Goal: Information Seeking & Learning: Compare options

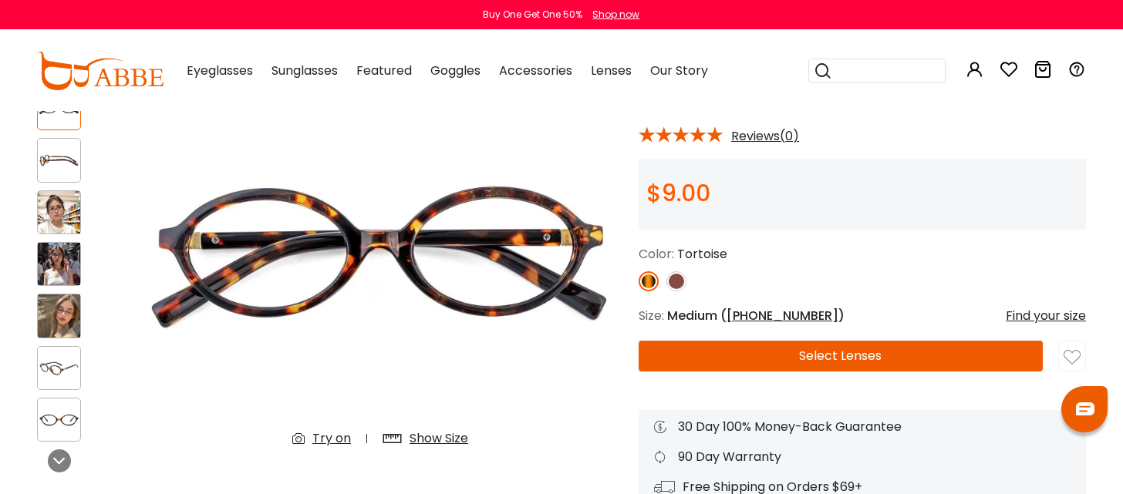
scroll to position [123, 0]
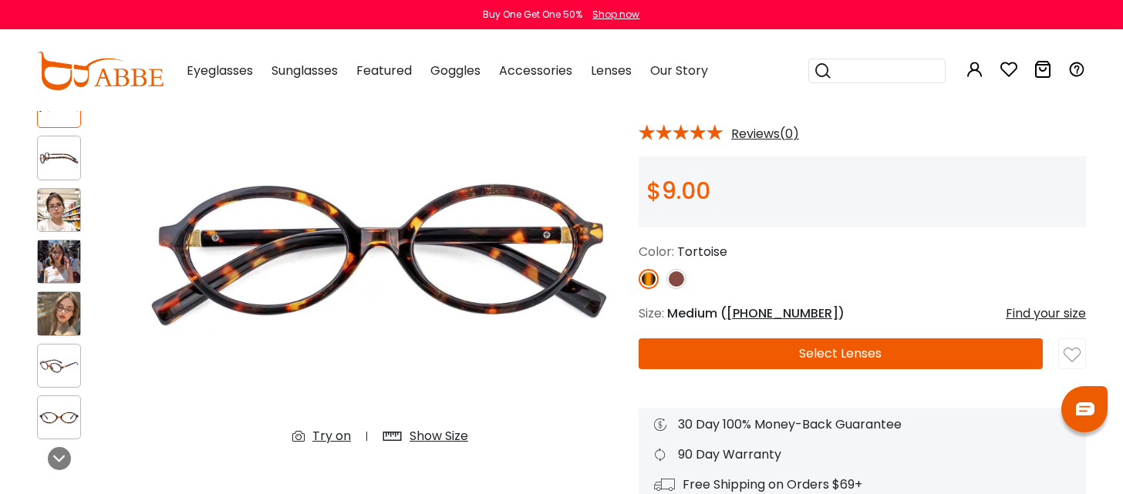
click at [676, 277] on img at bounding box center [676, 279] width 20 height 20
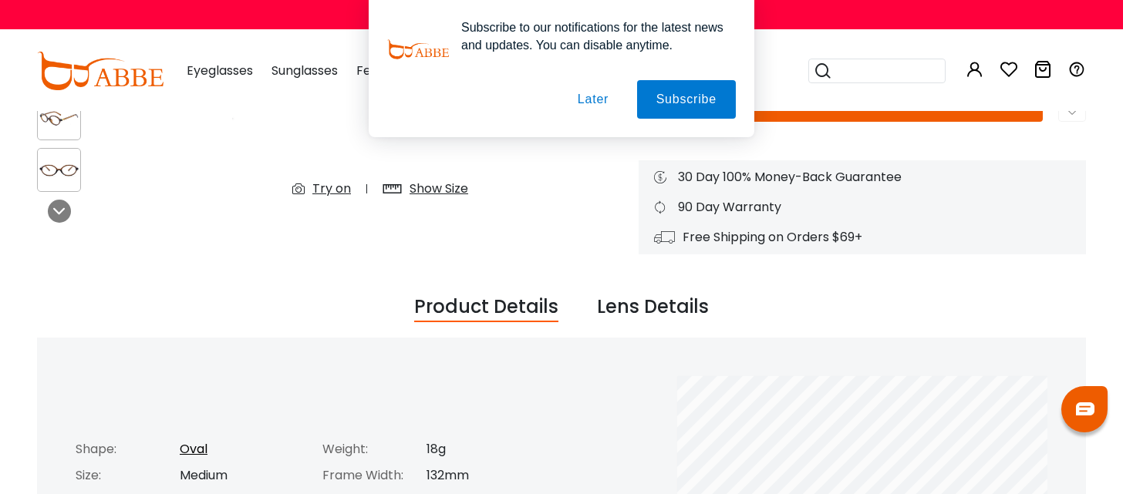
scroll to position [369, 0]
click at [0, 0] on button "Later" at bounding box center [0, 0] width 0 height 0
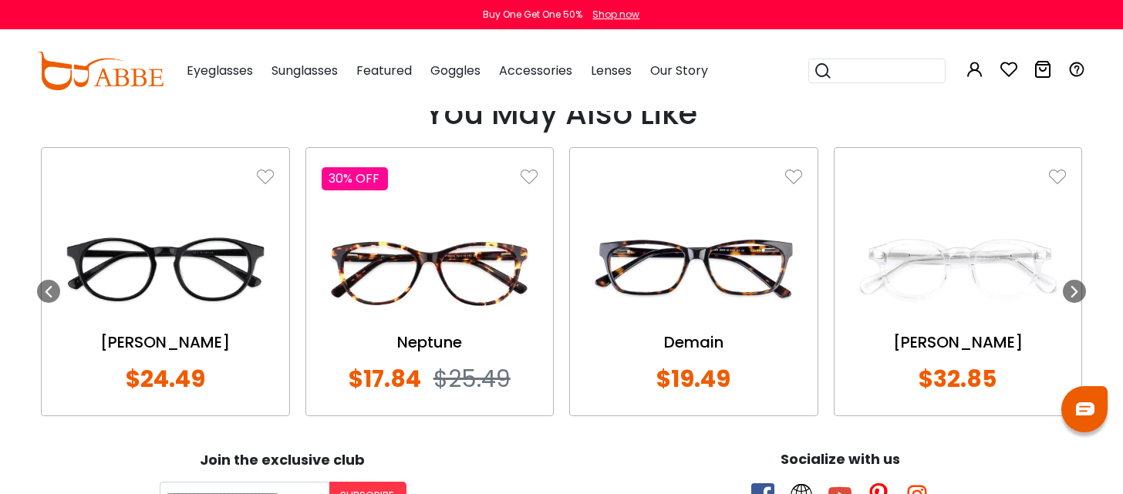
scroll to position [1202, 0]
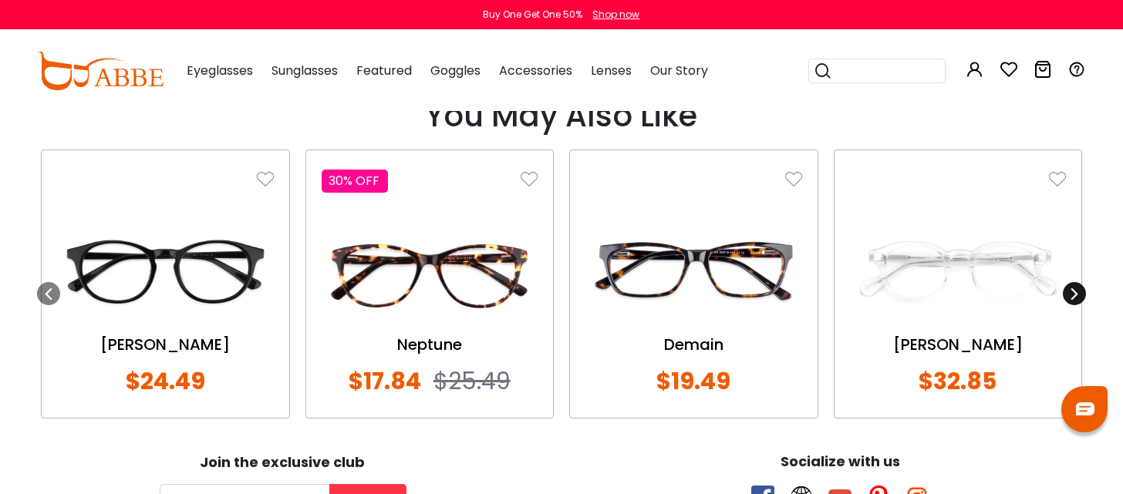
click at [1075, 288] on icon at bounding box center [1074, 294] width 12 height 12
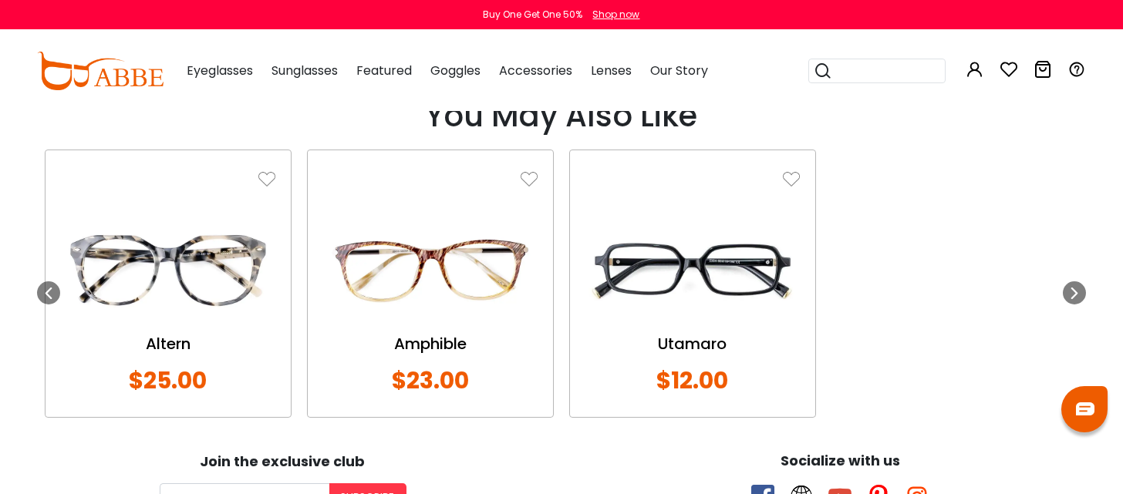
click at [450, 285] on img at bounding box center [430, 270] width 214 height 107
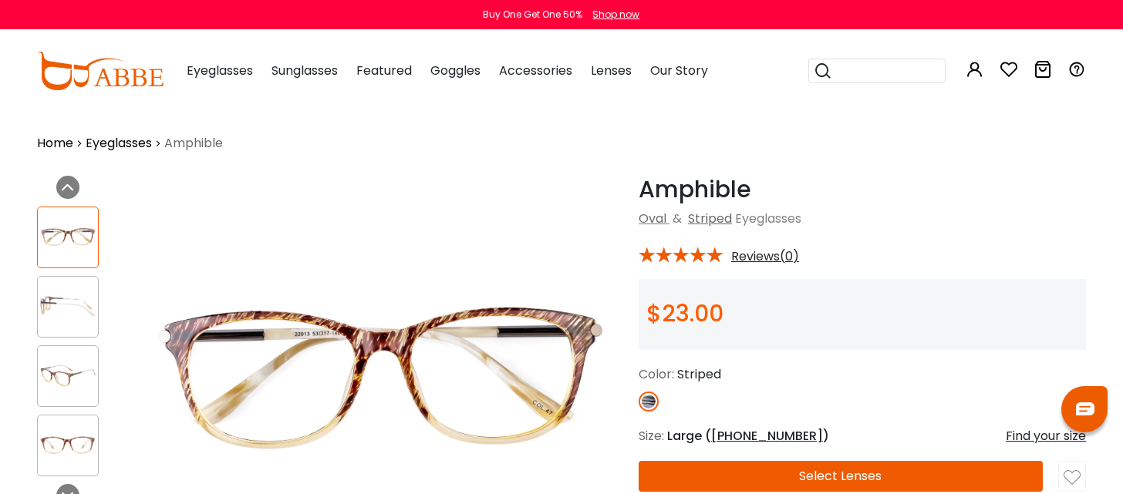
click at [422, 177] on div "Try on" at bounding box center [380, 183] width 501 height 15
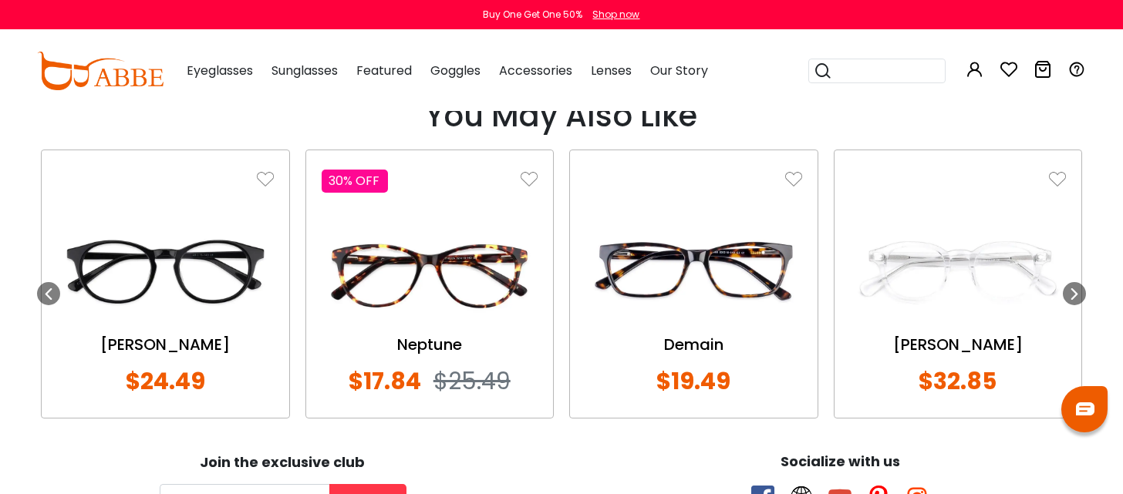
click at [693, 259] on img at bounding box center [693, 271] width 217 height 108
click at [1078, 292] on icon at bounding box center [1074, 294] width 12 height 12
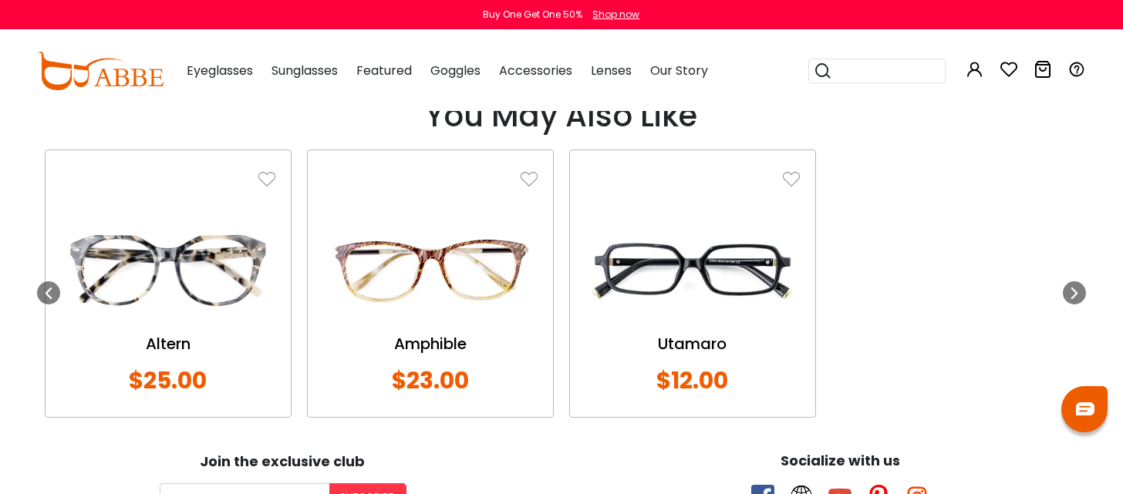
click at [238, 258] on img at bounding box center [168, 270] width 214 height 107
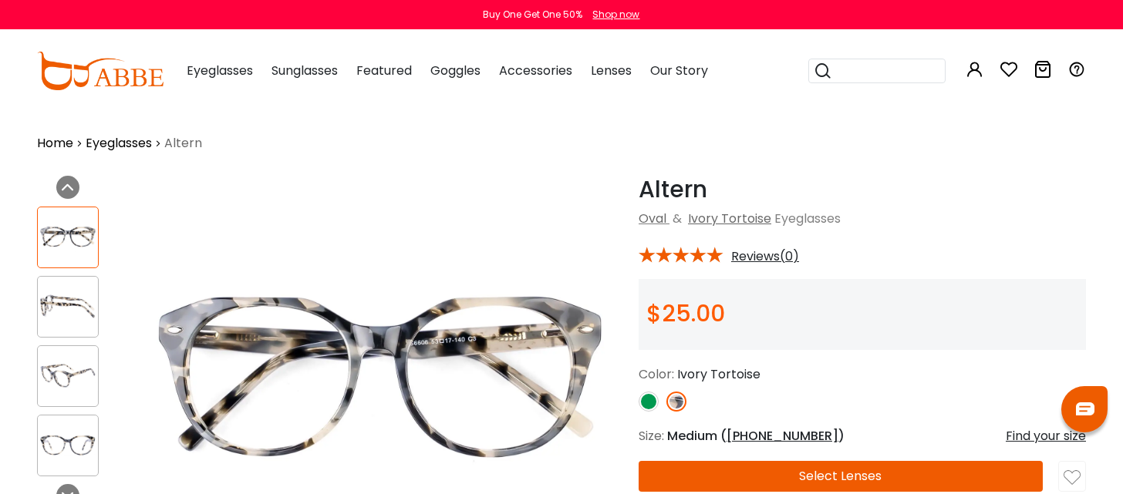
click at [647, 399] on img at bounding box center [649, 402] width 20 height 20
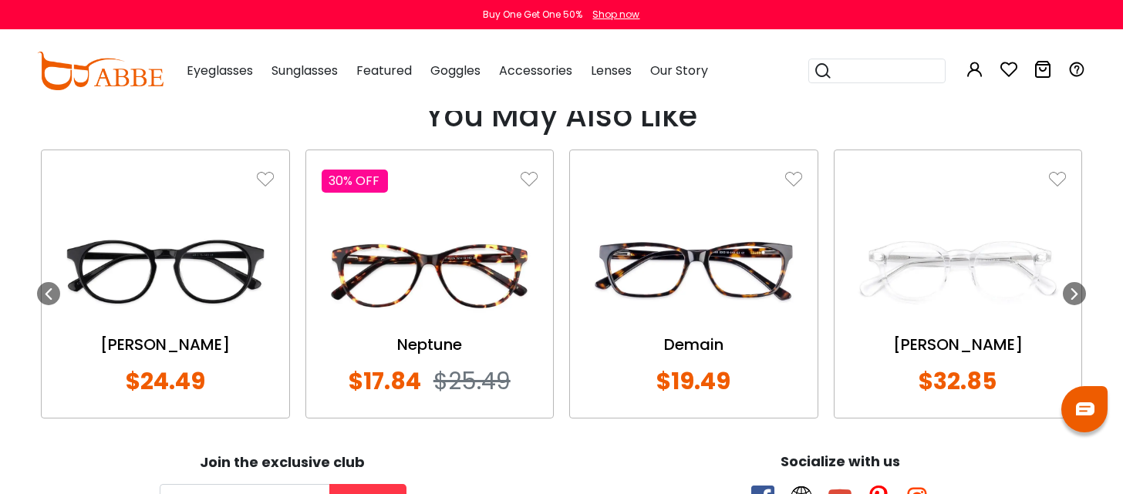
click at [214, 256] on img at bounding box center [165, 271] width 217 height 108
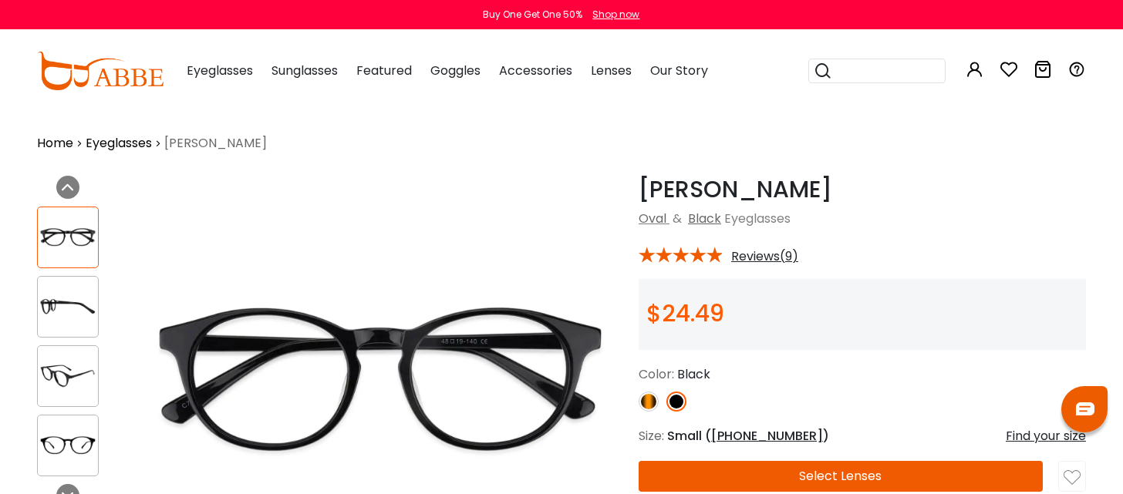
click at [649, 402] on img at bounding box center [649, 402] width 20 height 20
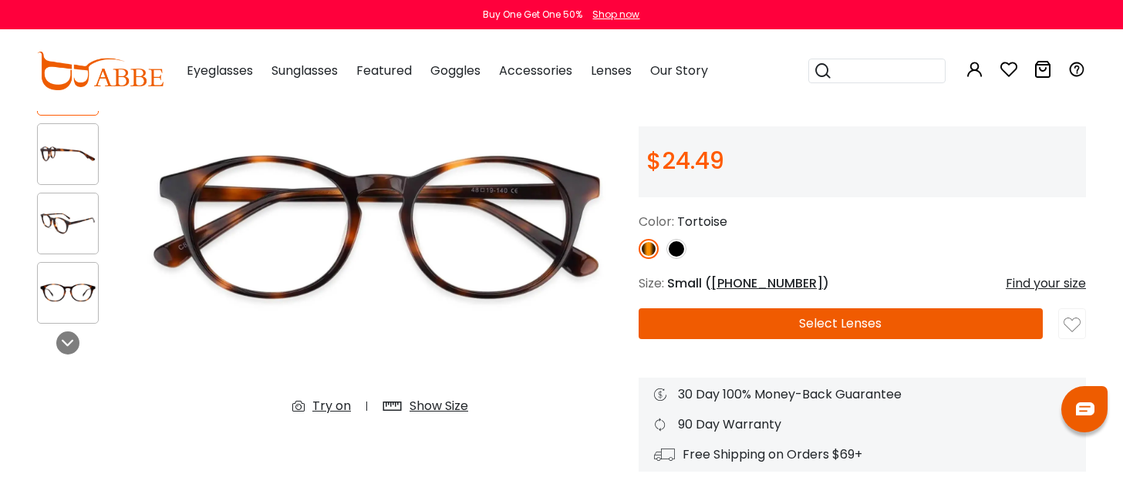
scroll to position [153, 0]
